Goal: Task Accomplishment & Management: Use online tool/utility

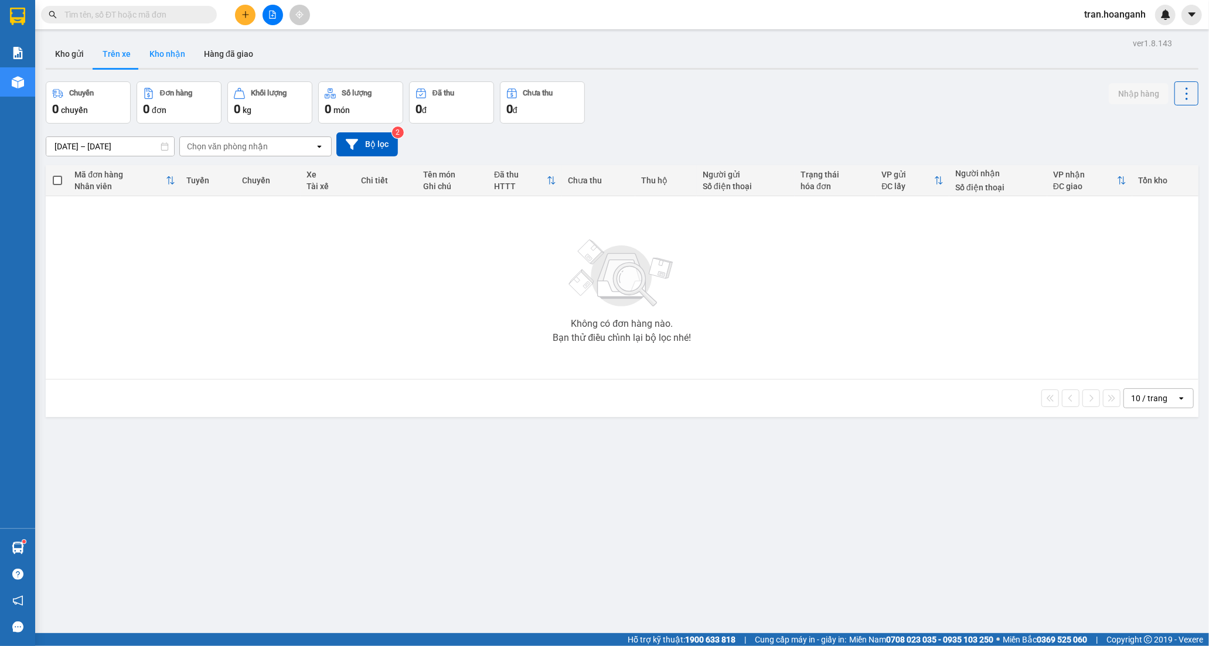
click at [175, 50] on button "Kho nhận" at bounding box center [167, 54] width 54 height 28
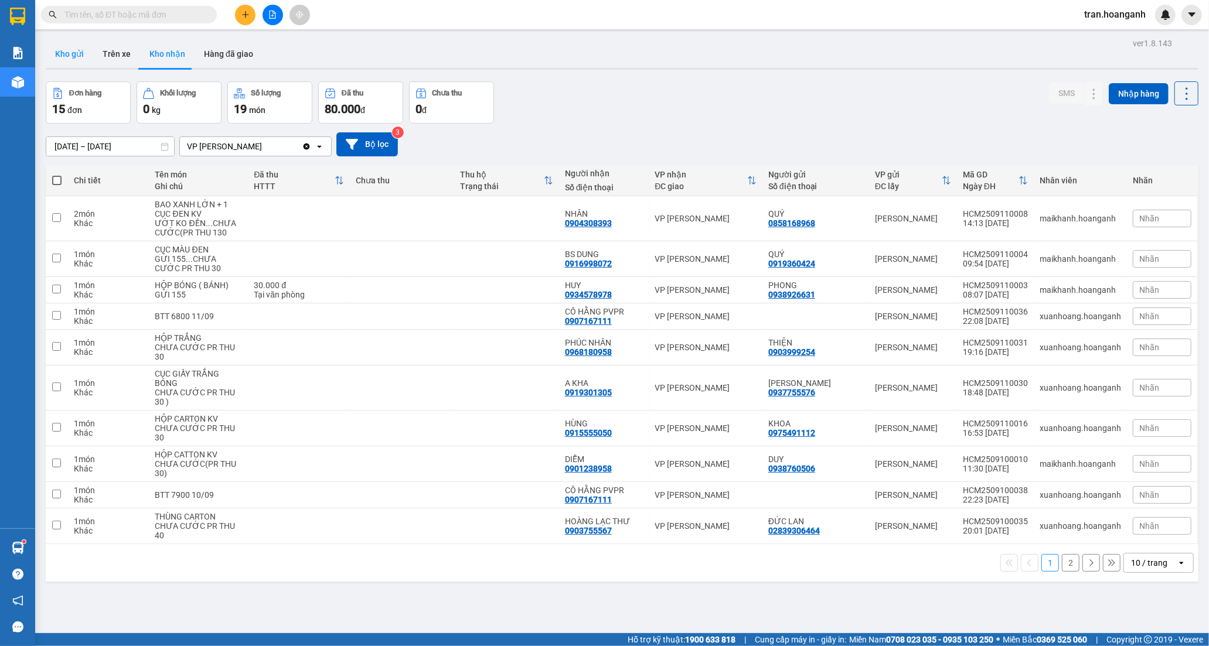
click at [63, 59] on button "Kho gửi" at bounding box center [69, 54] width 47 height 28
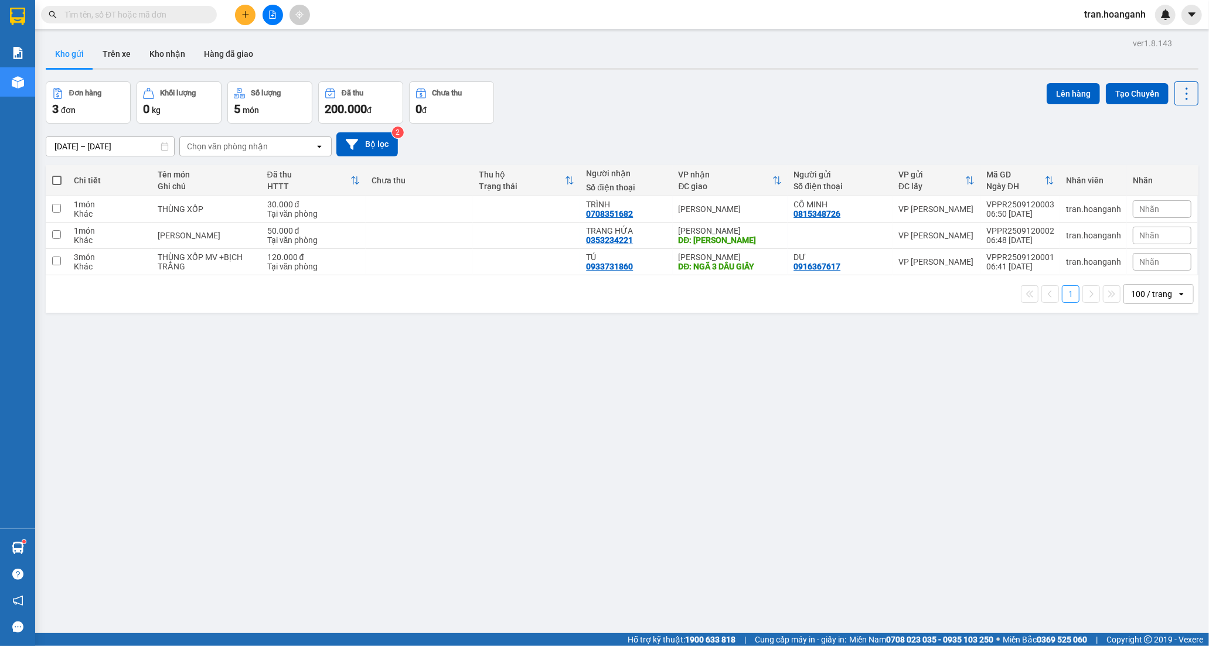
click at [53, 183] on span at bounding box center [56, 180] width 9 height 9
click at [57, 175] on input "checkbox" at bounding box center [57, 175] width 0 height 0
checkbox input "true"
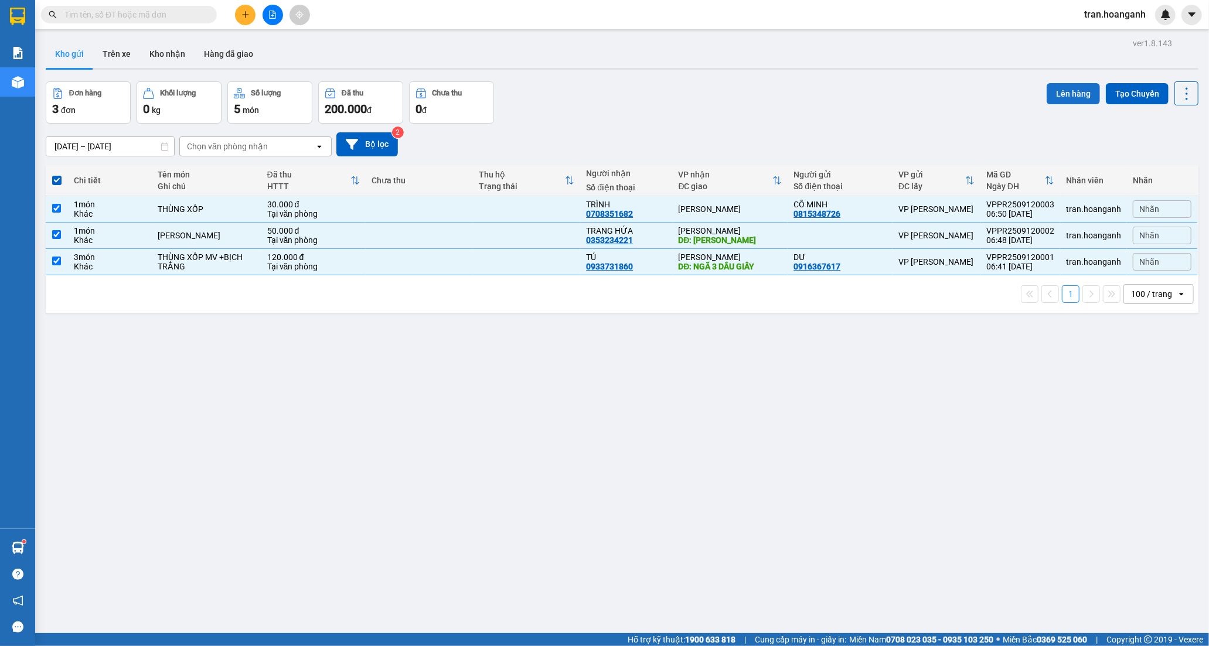
click at [1063, 89] on button "Lên hàng" at bounding box center [1072, 93] width 53 height 21
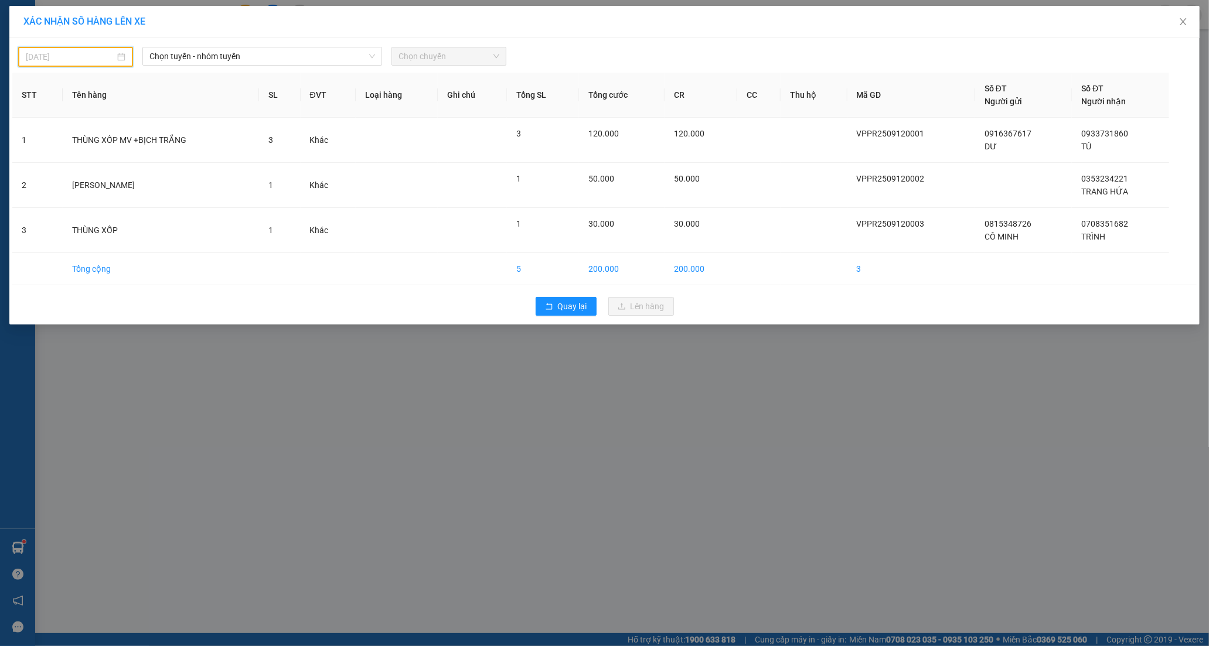
click at [84, 57] on input "[DATE]" at bounding box center [70, 56] width 89 height 13
click at [139, 142] on div "12" at bounding box center [141, 142] width 14 height 14
type input "[DATE]"
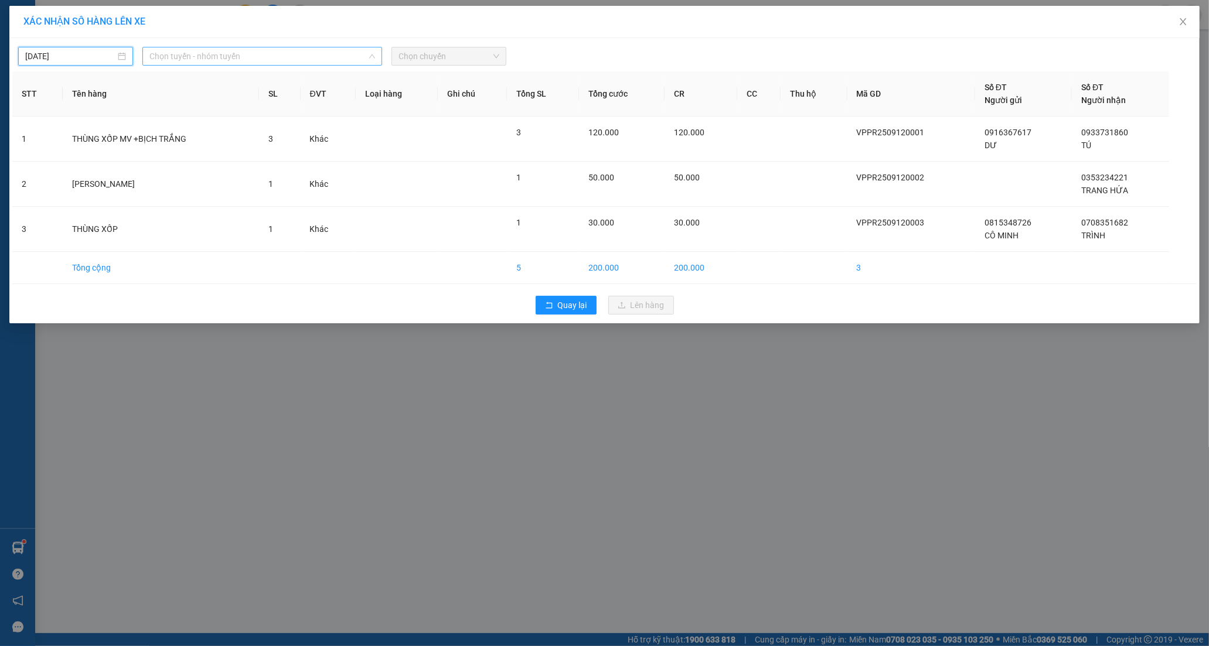
click at [195, 56] on span "Chọn tuyến - nhóm tuyến" at bounding box center [261, 56] width 225 height 18
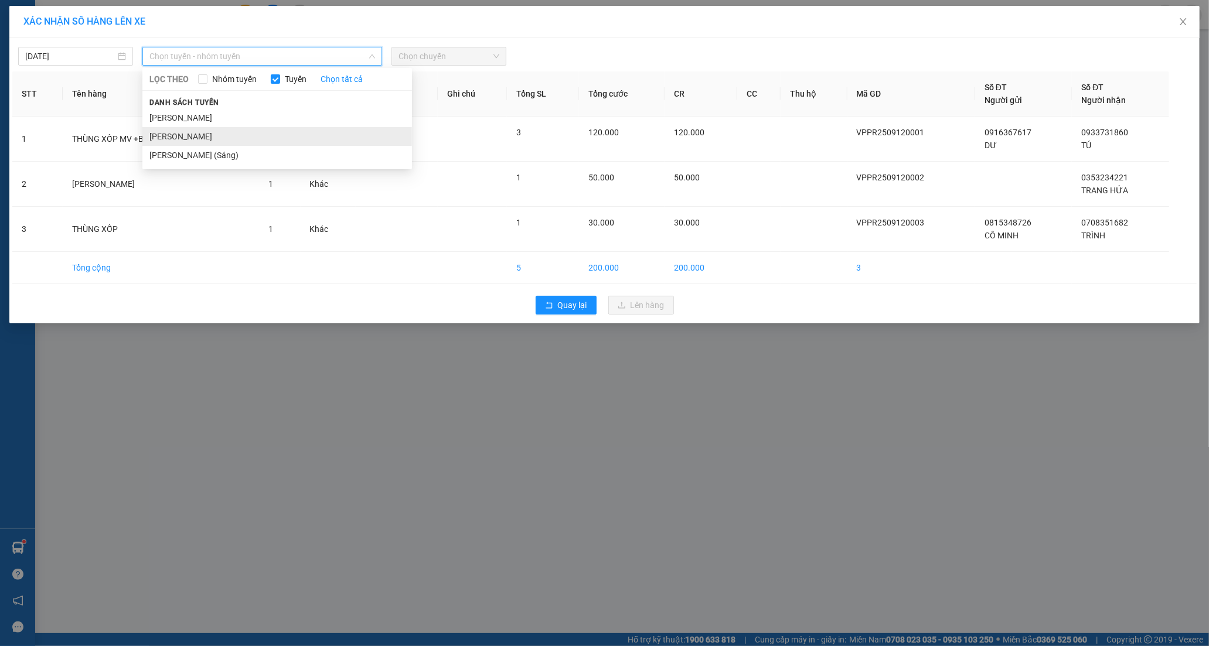
click at [211, 131] on li "[PERSON_NAME]" at bounding box center [276, 136] width 269 height 19
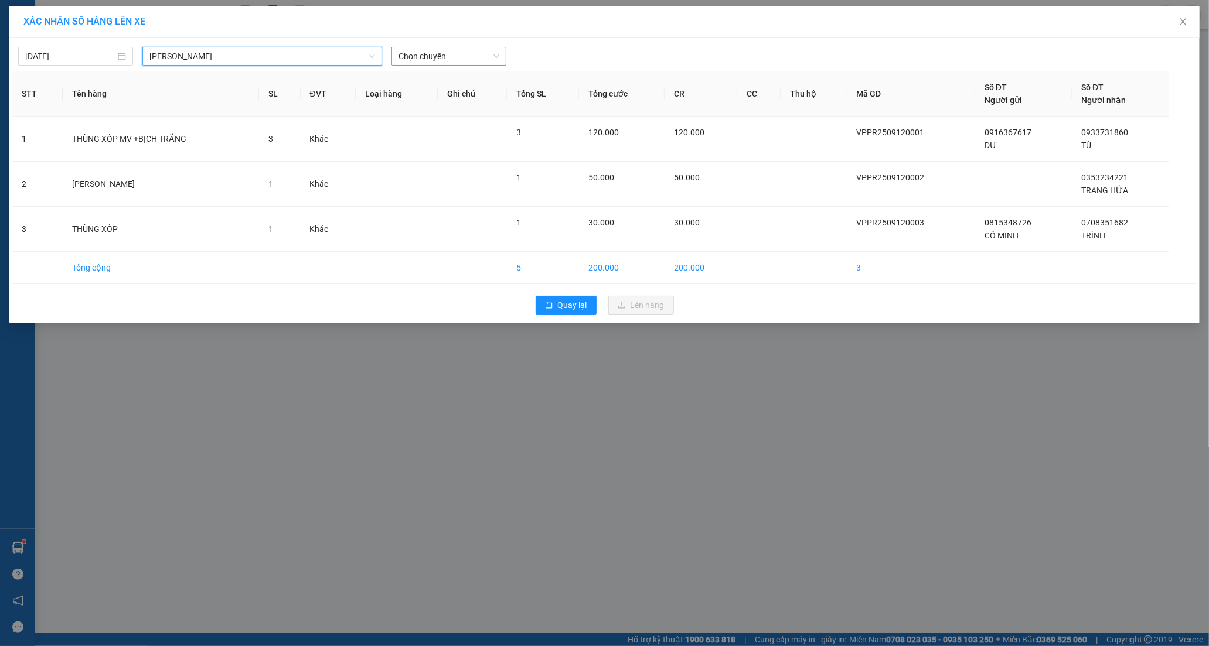
click at [427, 56] on span "Chọn chuyến" at bounding box center [448, 56] width 101 height 18
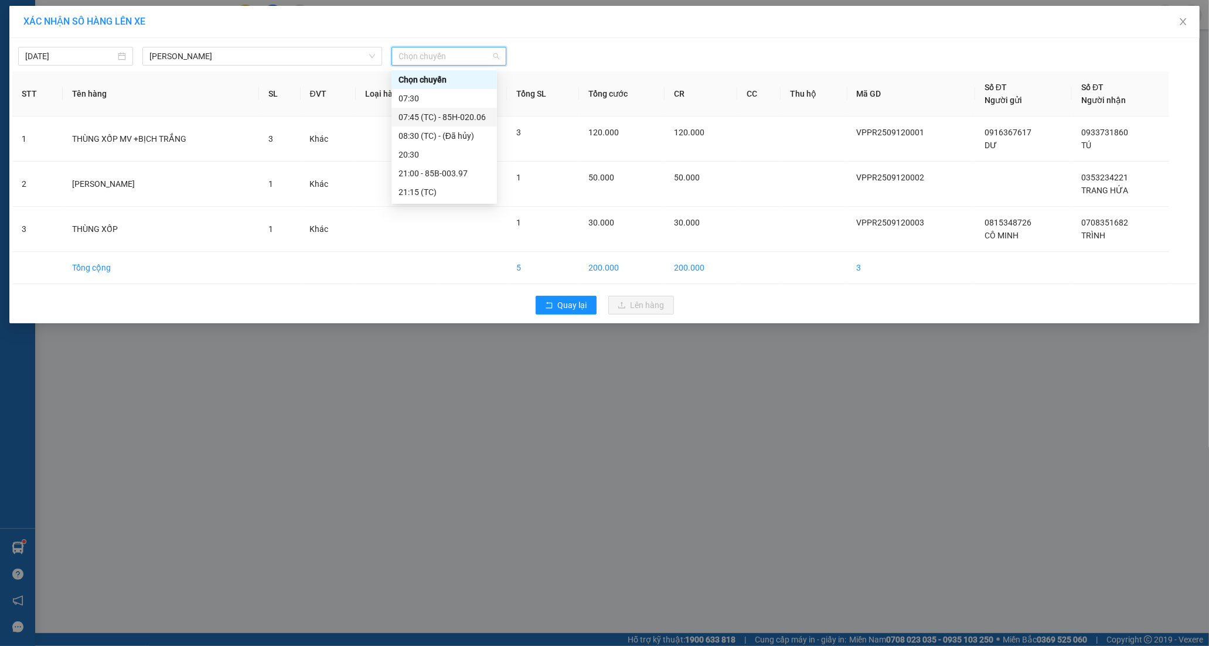
click at [445, 112] on div "07:45 (TC) - 85H-020.06" at bounding box center [443, 117] width 91 height 13
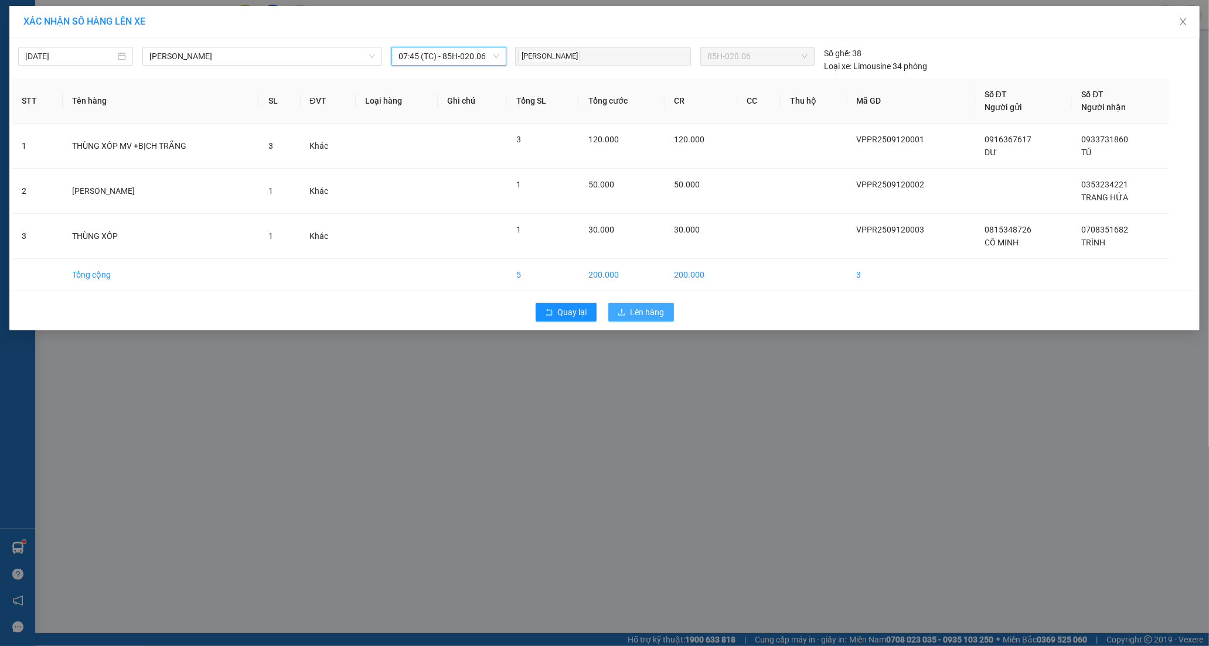
click at [651, 309] on span "Lên hàng" at bounding box center [647, 312] width 34 height 13
